Goal: Task Accomplishment & Management: Use online tool/utility

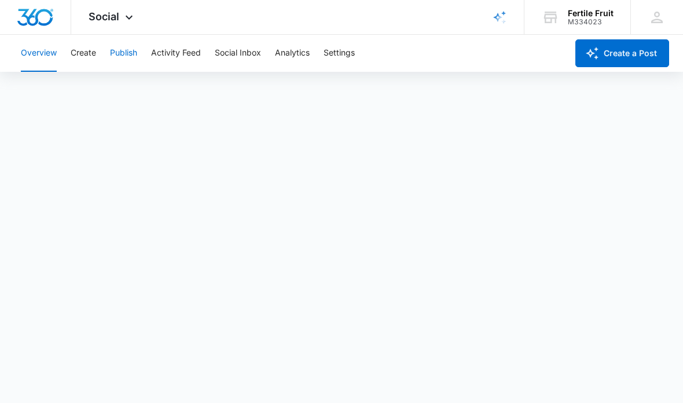
click at [128, 53] on button "Publish" at bounding box center [123, 53] width 27 height 37
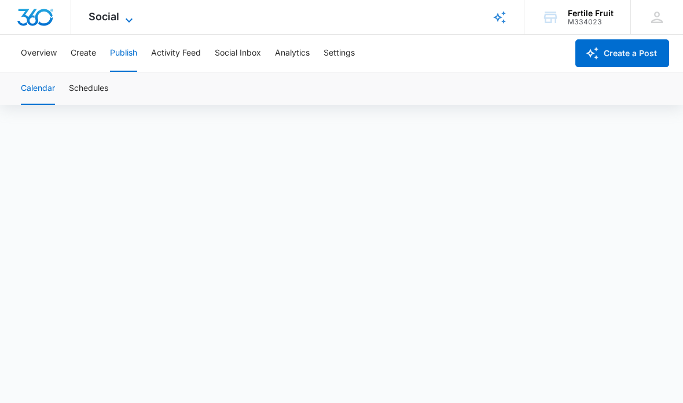
click at [109, 19] on span "Social" at bounding box center [104, 16] width 31 height 12
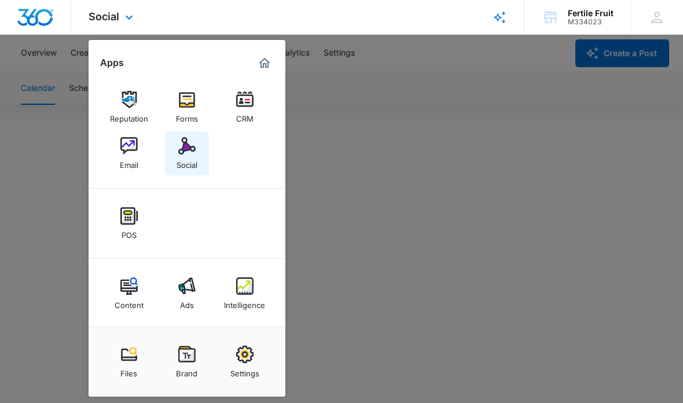
click at [195, 148] on img at bounding box center [186, 145] width 17 height 17
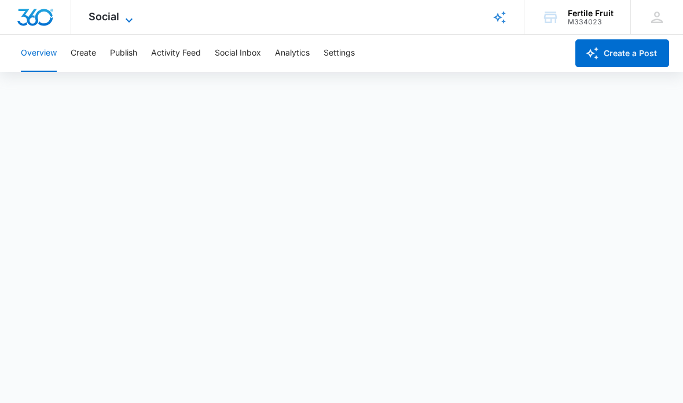
click at [113, 14] on span "Social" at bounding box center [104, 16] width 31 height 12
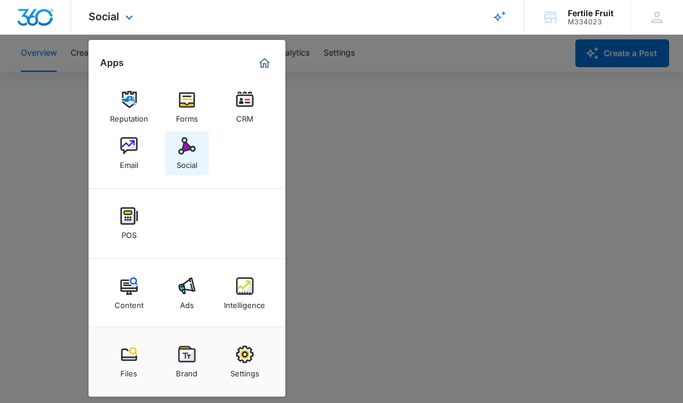
click at [185, 150] on img at bounding box center [186, 145] width 17 height 17
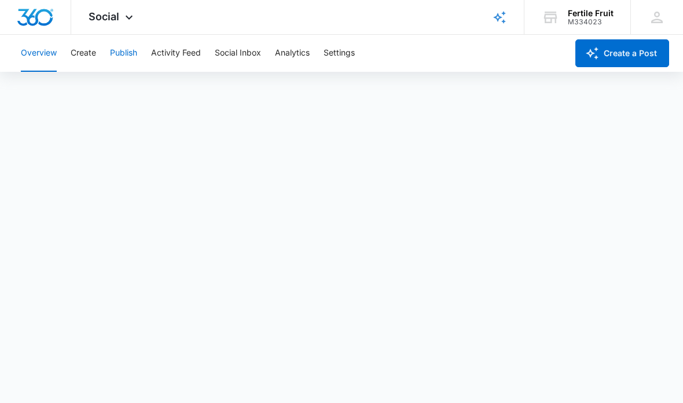
click at [131, 55] on button "Publish" at bounding box center [123, 53] width 27 height 37
